Goal: Task Accomplishment & Management: Manage account settings

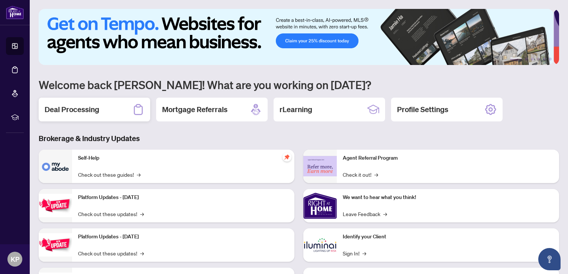
click at [85, 103] on div "Deal Processing" at bounding box center [94, 110] width 111 height 24
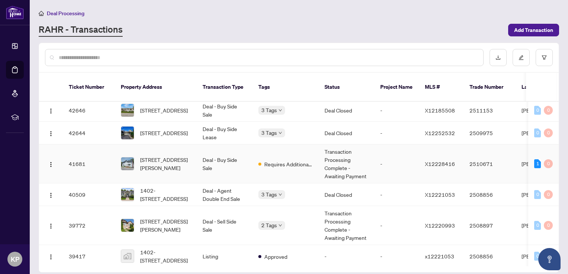
scroll to position [82, 0]
click at [193, 149] on td "[STREET_ADDRESS][PERSON_NAME]" at bounding box center [156, 162] width 82 height 39
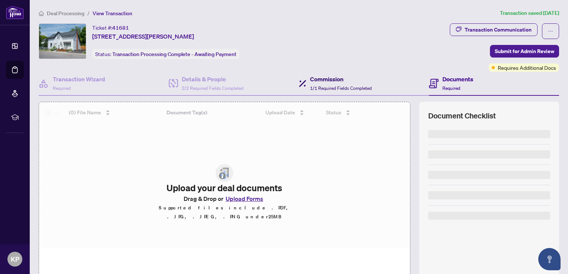
click at [324, 83] on div "Commission 1/1 Required Fields Completed" at bounding box center [341, 83] width 62 height 17
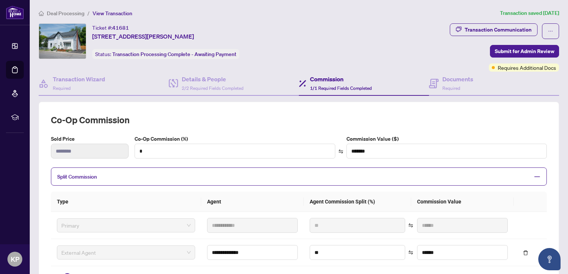
click at [53, 11] on span "Deal Processing" at bounding box center [66, 13] width 38 height 7
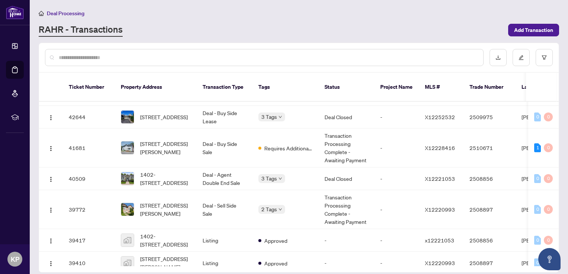
scroll to position [98, 0]
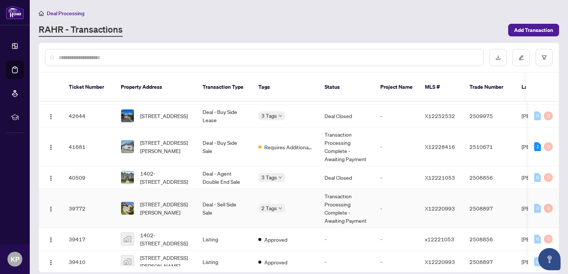
click at [227, 209] on td "Deal - Sell Side Sale" at bounding box center [225, 208] width 56 height 39
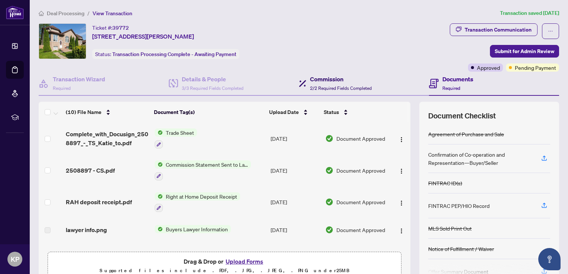
click at [318, 85] on span "2/2 Required Fields Completed" at bounding box center [341, 88] width 62 height 6
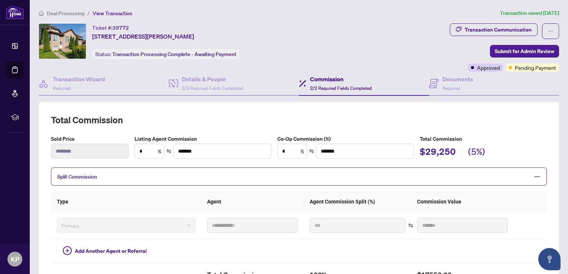
click at [52, 11] on span "Deal Processing" at bounding box center [66, 13] width 38 height 7
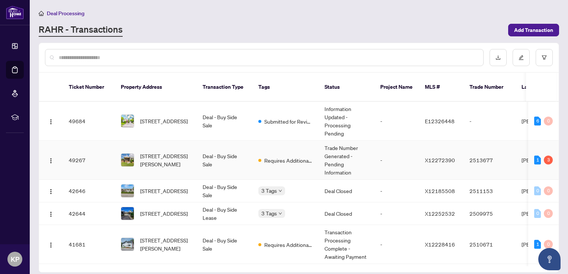
click at [194, 154] on td "[STREET_ADDRESS][PERSON_NAME]" at bounding box center [156, 160] width 82 height 39
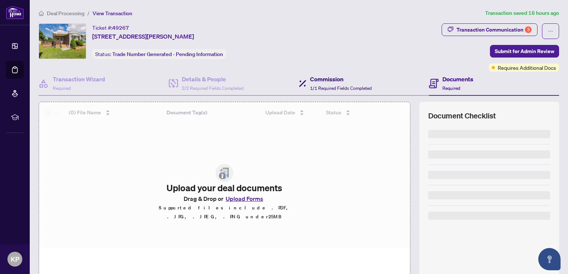
click at [337, 87] on span "1/1 Required Fields Completed" at bounding box center [341, 88] width 62 height 6
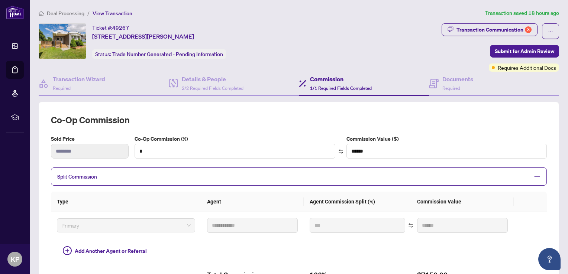
click at [70, 11] on span "Deal Processing" at bounding box center [66, 13] width 38 height 7
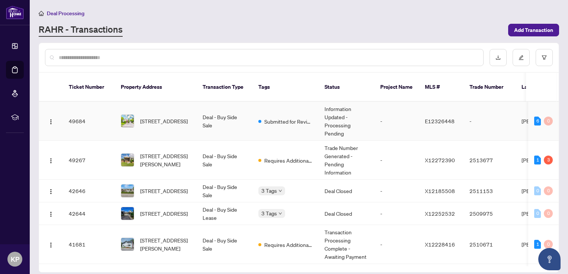
click at [238, 118] on td "Deal - Buy Side Sale" at bounding box center [225, 121] width 56 height 39
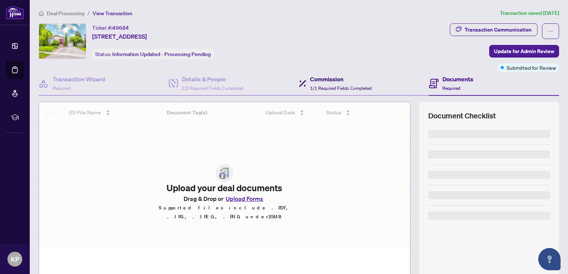
click at [323, 87] on span "1/1 Required Fields Completed" at bounding box center [341, 88] width 62 height 6
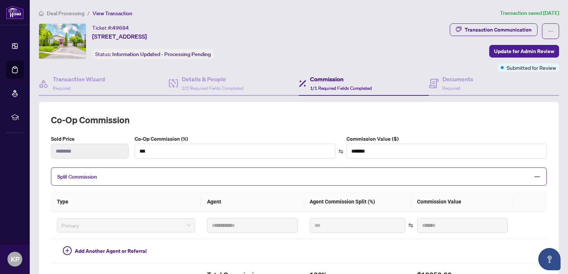
click at [69, 12] on span "Deal Processing" at bounding box center [66, 13] width 38 height 7
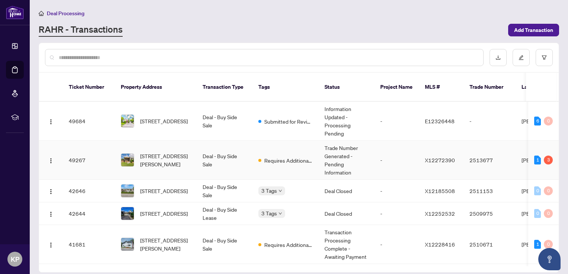
click at [253, 149] on td "Requires Additional Docs" at bounding box center [285, 160] width 66 height 39
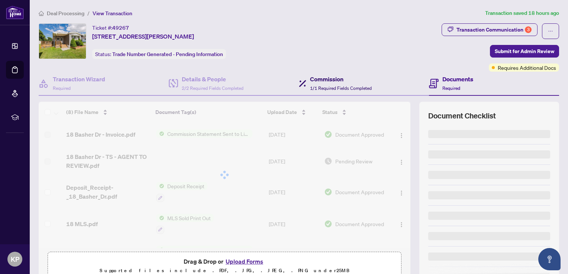
click at [327, 91] on div "Commission 1/1 Required Fields Completed" at bounding box center [341, 83] width 62 height 17
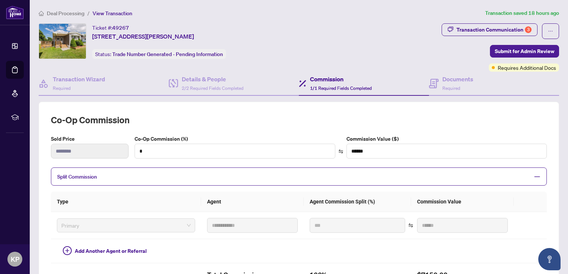
click at [71, 14] on span "Deal Processing" at bounding box center [66, 13] width 38 height 7
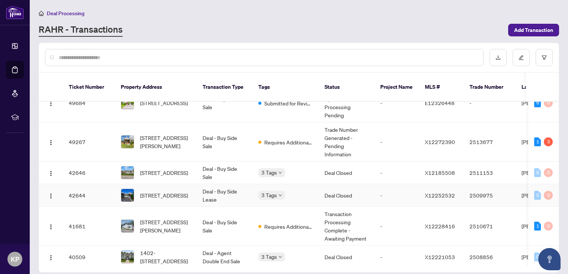
scroll to position [46, 0]
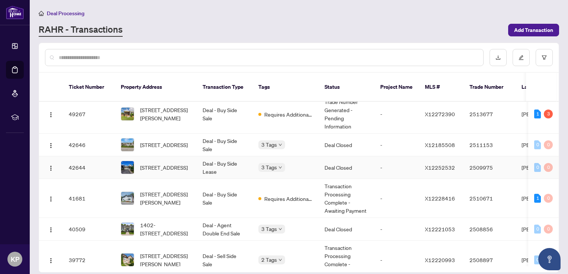
click at [160, 190] on span "[STREET_ADDRESS][PERSON_NAME]" at bounding box center [165, 198] width 51 height 16
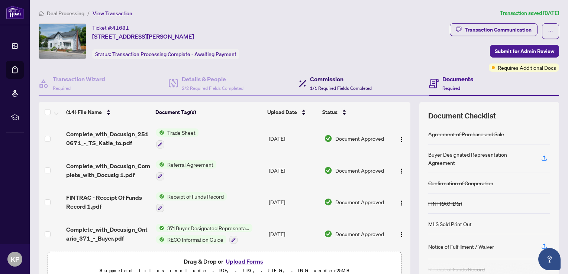
click at [316, 86] on span "1/1 Required Fields Completed" at bounding box center [341, 88] width 62 height 6
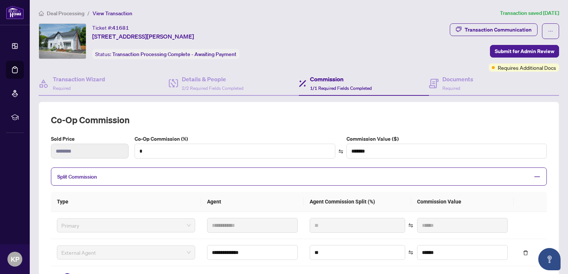
click at [58, 14] on span "Deal Processing" at bounding box center [66, 13] width 38 height 7
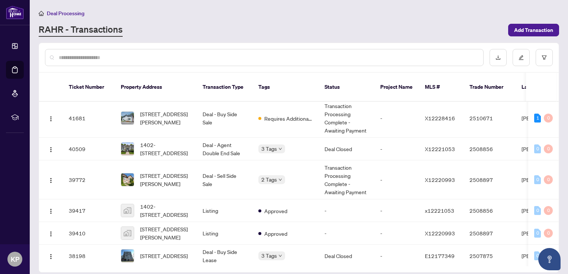
scroll to position [128, 0]
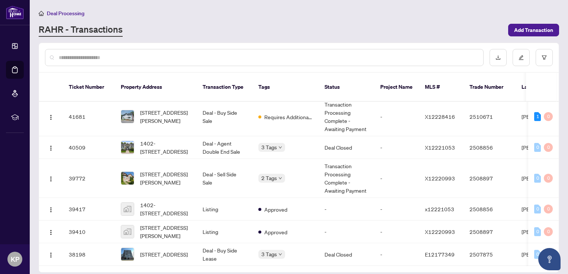
click at [160, 172] on span "[STREET_ADDRESS][PERSON_NAME]" at bounding box center [165, 178] width 51 height 16
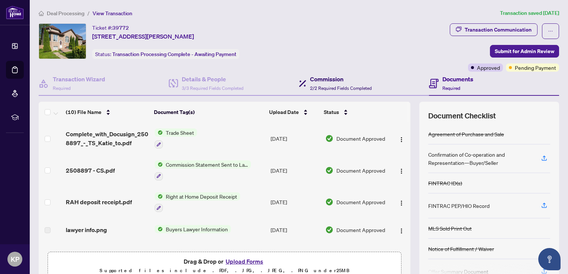
click at [337, 82] on h4 "Commission" at bounding box center [341, 79] width 62 height 9
type textarea "**********"
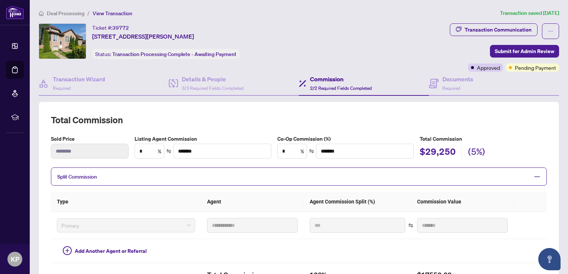
click at [53, 15] on span "Deal Processing" at bounding box center [66, 13] width 38 height 7
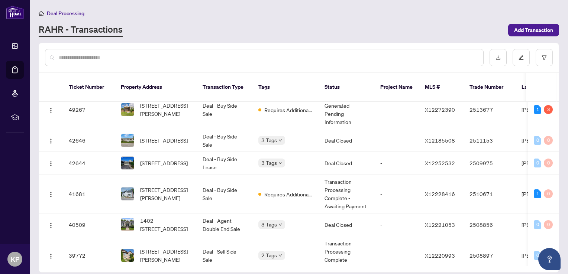
scroll to position [51, 0]
